Goal: Navigation & Orientation: Find specific page/section

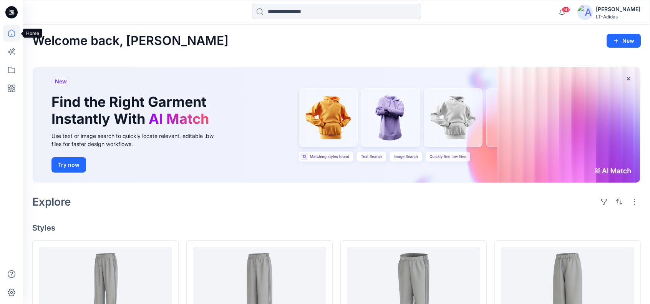
click at [10, 31] on icon at bounding box center [11, 33] width 17 height 17
click at [607, 8] on div "[PERSON_NAME]" at bounding box center [618, 9] width 45 height 9
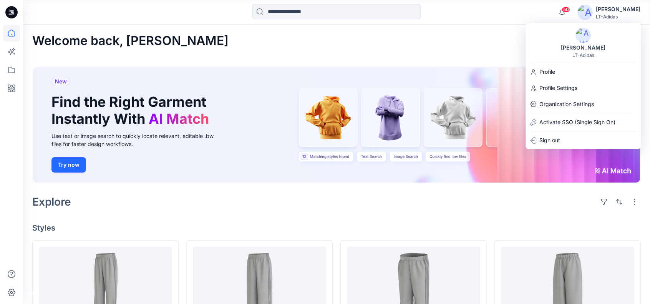
click at [469, 44] on div "Welcome back, [PERSON_NAME] New" at bounding box center [336, 41] width 608 height 14
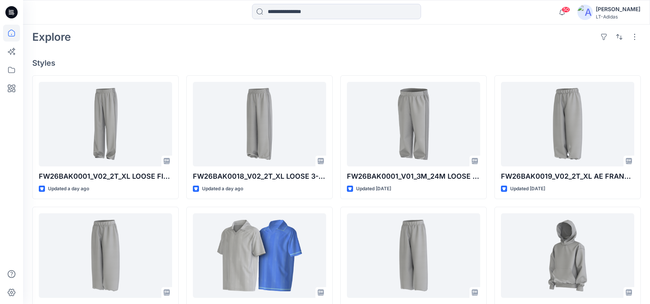
scroll to position [154, 0]
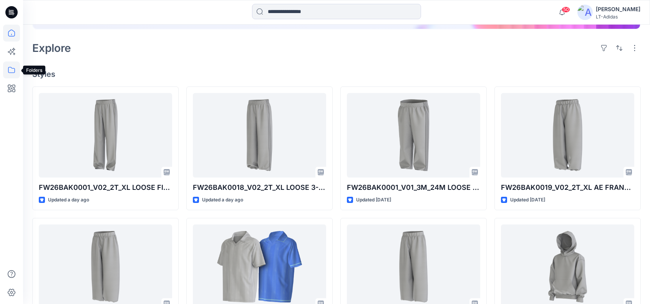
click at [10, 70] on icon at bounding box center [11, 69] width 17 height 17
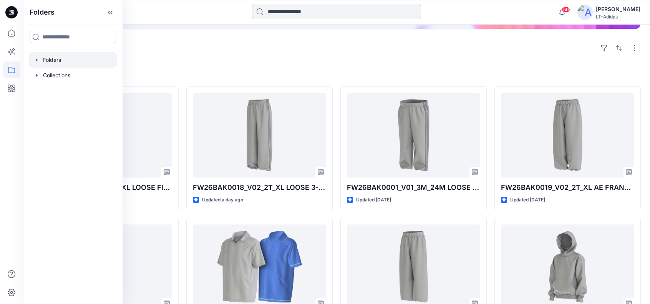
click at [61, 58] on div at bounding box center [73, 59] width 88 height 15
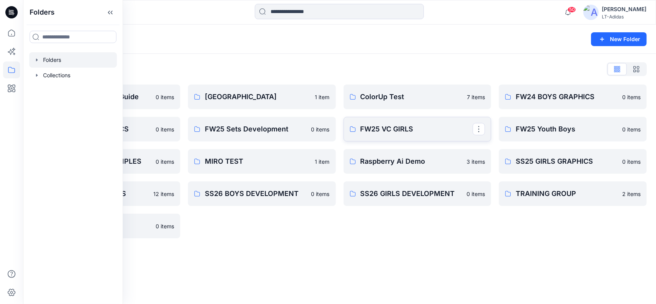
click at [393, 128] on p "FW25 VC GIRLS" at bounding box center [416, 129] width 113 height 11
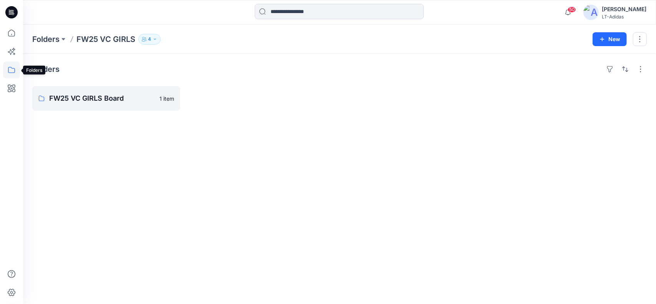
click at [9, 69] on icon at bounding box center [11, 69] width 17 height 17
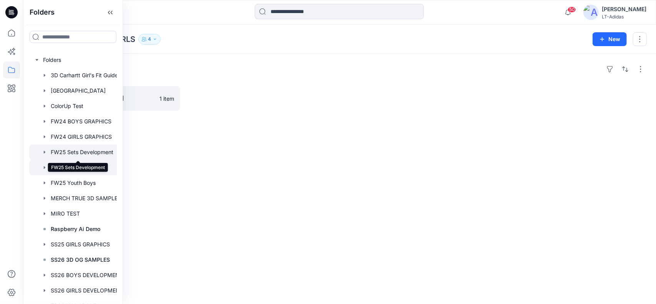
click at [93, 150] on div at bounding box center [78, 151] width 99 height 15
click at [44, 152] on icon "button" at bounding box center [45, 152] width 2 height 3
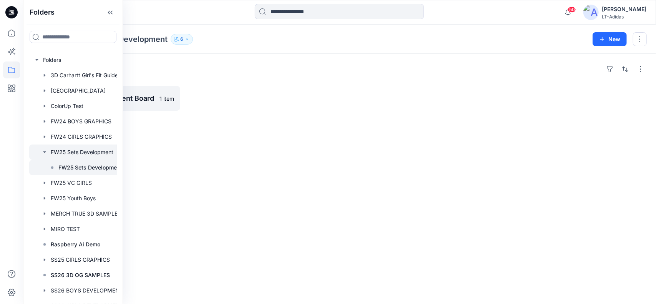
click at [76, 166] on p "FW25 Sets Development Board" at bounding box center [98, 167] width 80 height 9
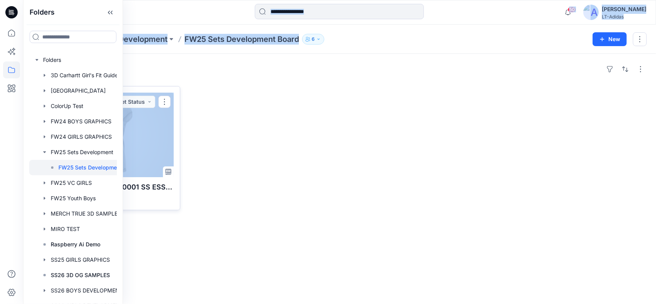
drag, startPoint x: 121, startPoint y: 115, endPoint x: 177, endPoint y: 118, distance: 56.5
click at [177, 118] on div "Folders Folders 3D Carhartt Girl's Fit Guide Block Library ColorUp Test FW24 BO…" at bounding box center [328, 152] width 656 height 304
click at [88, 136] on div at bounding box center [86, 136] width 114 height 15
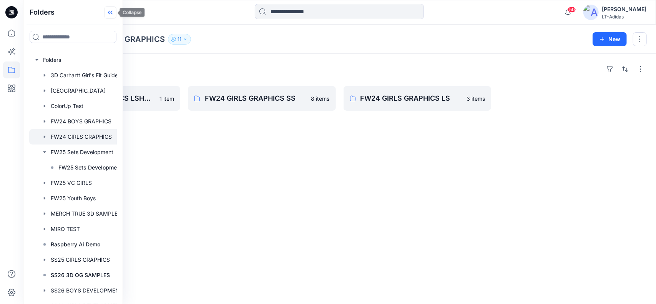
click at [111, 13] on icon at bounding box center [110, 12] width 12 height 13
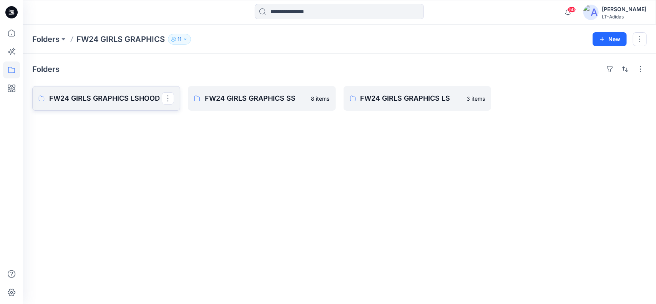
click at [98, 98] on p "FW24 GIRLS GRAPHICS LSHOOD" at bounding box center [105, 98] width 113 height 11
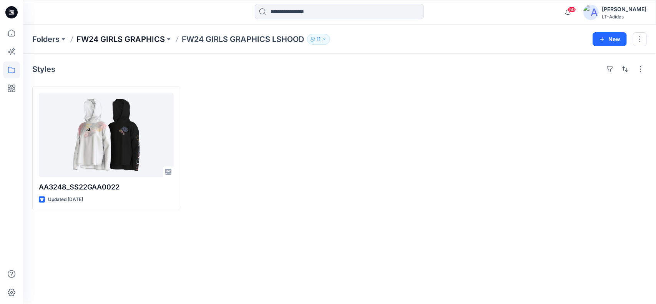
click at [148, 40] on p "FW24 GIRLS GRAPHICS" at bounding box center [120, 39] width 88 height 11
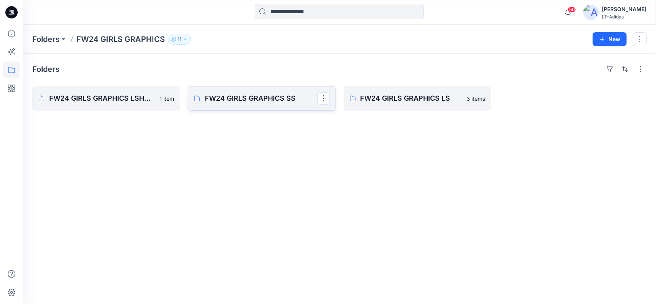
click at [288, 100] on p "FW24 GIRLS GRAPHICS SS" at bounding box center [261, 98] width 113 height 11
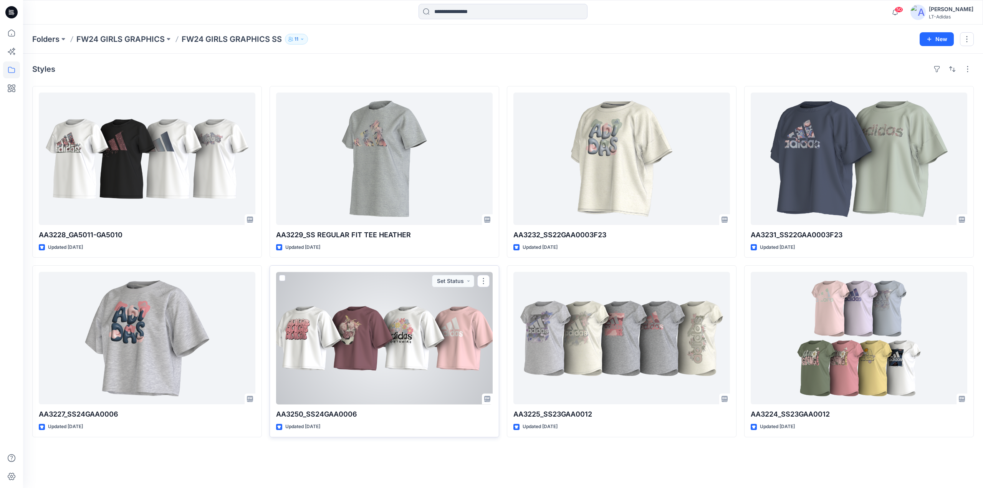
click at [385, 303] on div at bounding box center [384, 338] width 217 height 133
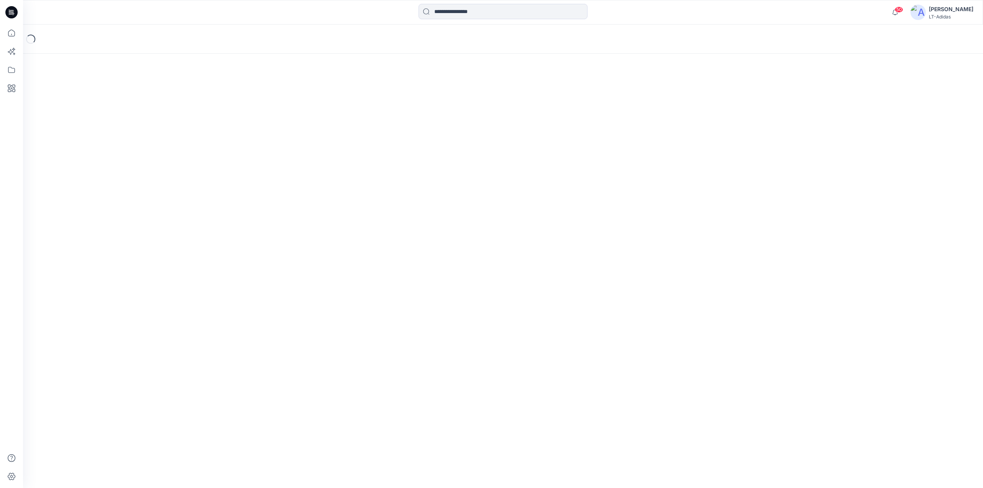
click at [385, 303] on div "Loading..." at bounding box center [503, 257] width 960 height 464
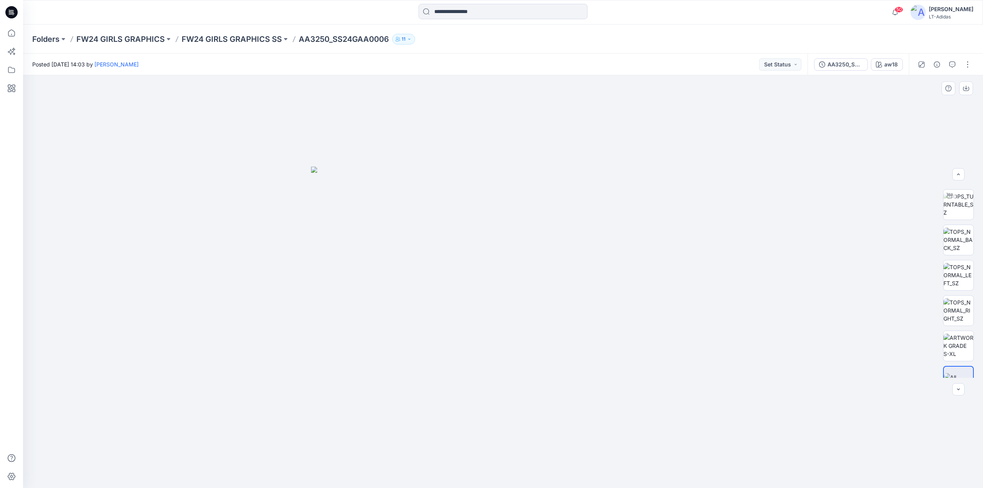
scroll to position [51, 0]
click at [650, 63] on icon "button" at bounding box center [879, 64] width 6 height 6
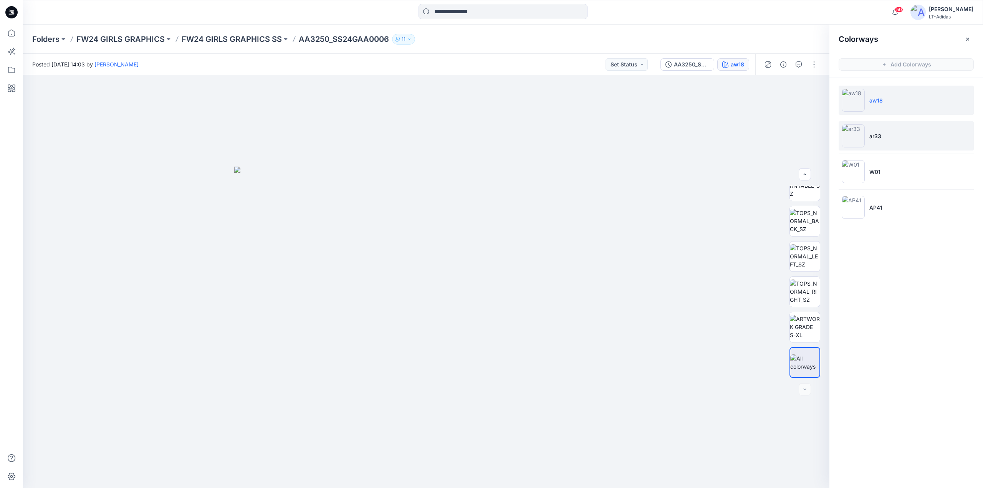
click at [650, 138] on img at bounding box center [853, 135] width 23 height 23
click at [650, 224] on img at bounding box center [805, 221] width 30 height 24
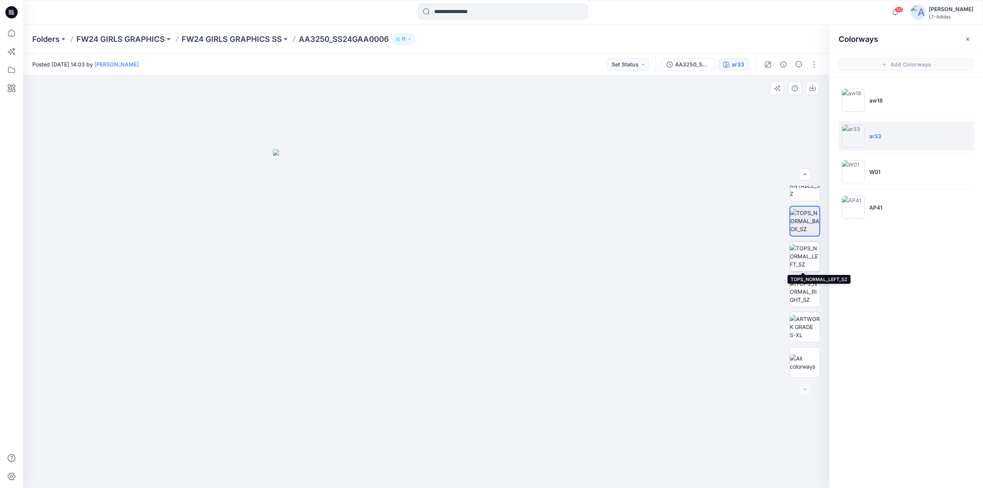
click at [650, 251] on img at bounding box center [805, 256] width 30 height 24
click at [650, 290] on img at bounding box center [805, 292] width 30 height 24
click at [650, 303] on img at bounding box center [805, 327] width 30 height 24
click at [650, 192] on img at bounding box center [805, 186] width 30 height 24
click at [441, 101] on img at bounding box center [426, 137] width 992 height 703
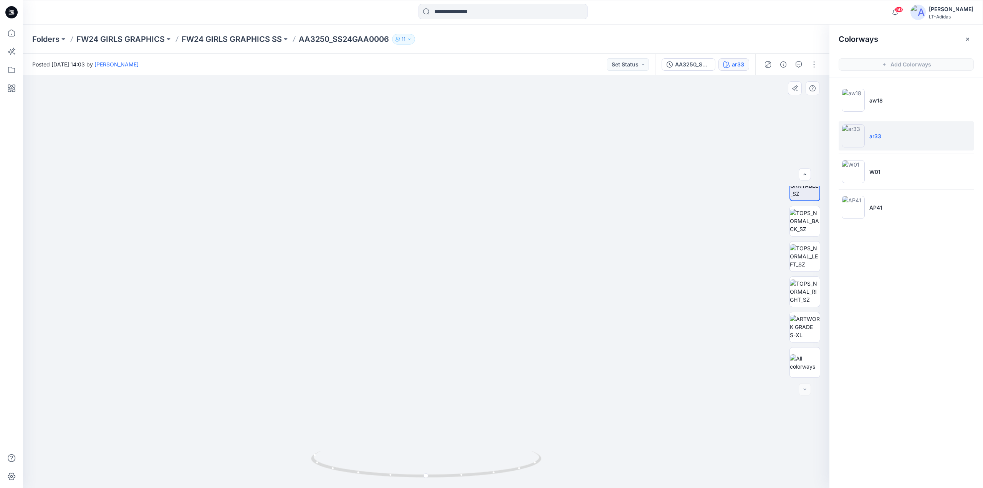
drag, startPoint x: 439, startPoint y: 170, endPoint x: 436, endPoint y: 259, distance: 88.8
click at [436, 259] on img at bounding box center [424, 181] width 992 height 614
drag, startPoint x: 427, startPoint y: 478, endPoint x: 676, endPoint y: 421, distance: 255.5
click at [650, 303] on div at bounding box center [426, 281] width 807 height 413
click at [650, 207] on img at bounding box center [853, 207] width 23 height 23
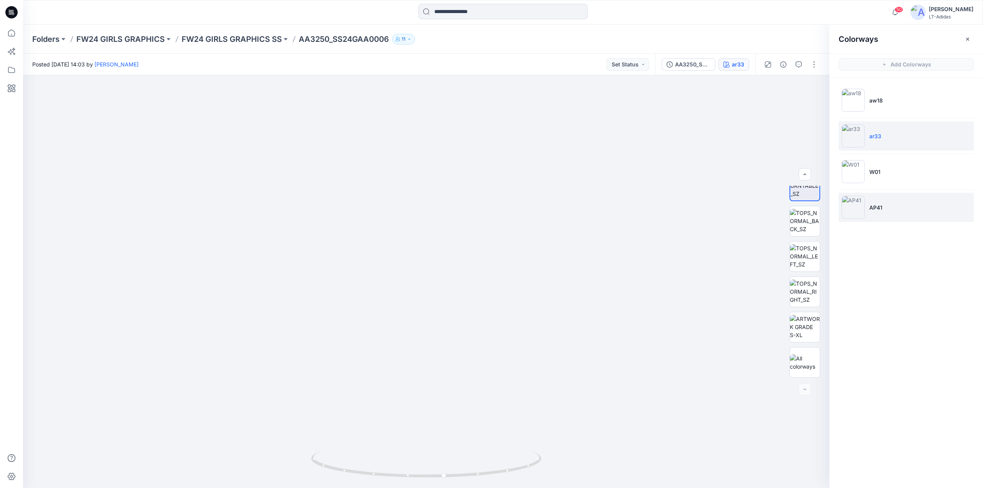
click at [650, 207] on img at bounding box center [853, 207] width 23 height 23
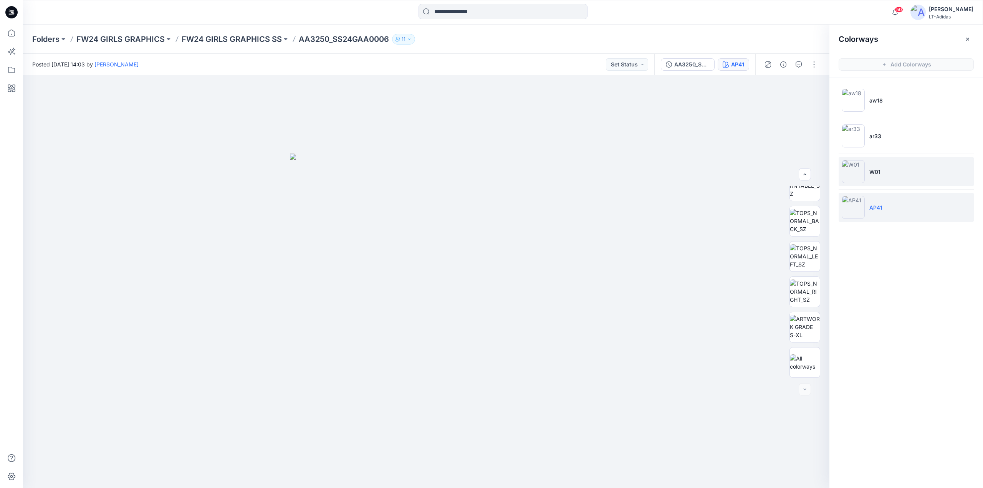
click at [650, 171] on img at bounding box center [853, 171] width 23 height 23
